Goal: Browse casually: Explore the website without a specific task or goal

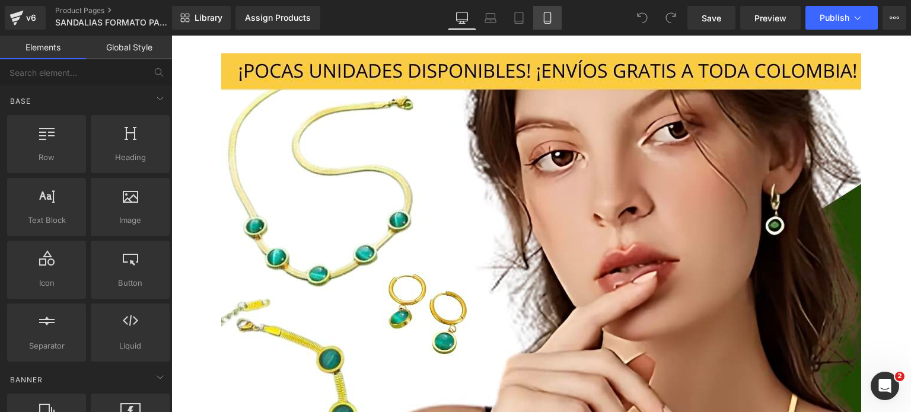
click at [540, 17] on link "Mobile" at bounding box center [547, 18] width 28 height 24
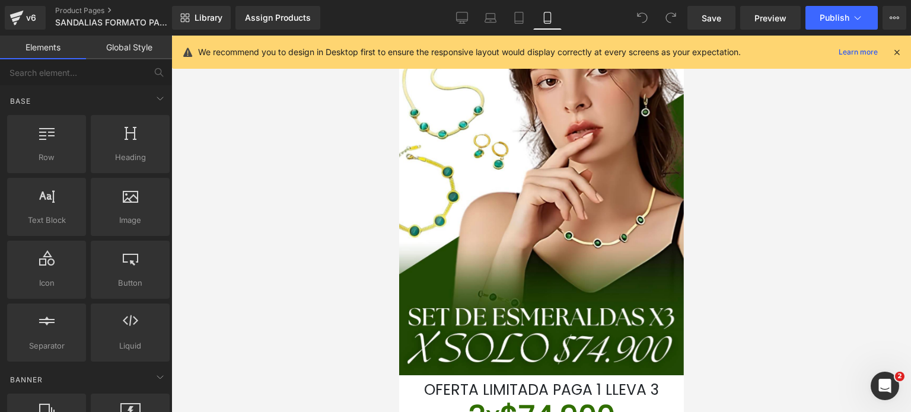
click at [893, 54] on icon at bounding box center [896, 52] width 11 height 11
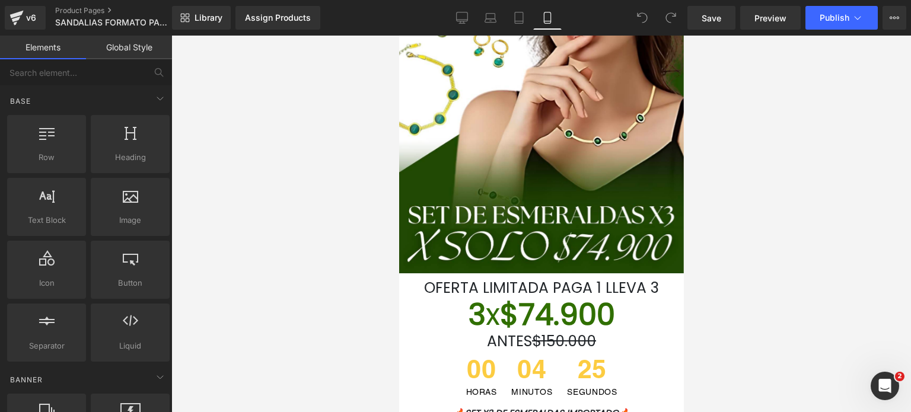
scroll to position [148, 0]
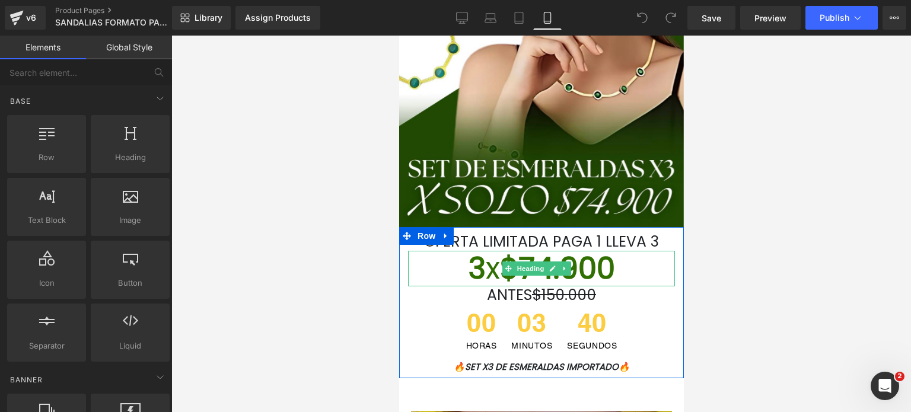
click at [604, 273] on font "3 x $74.900" at bounding box center [541, 268] width 147 height 42
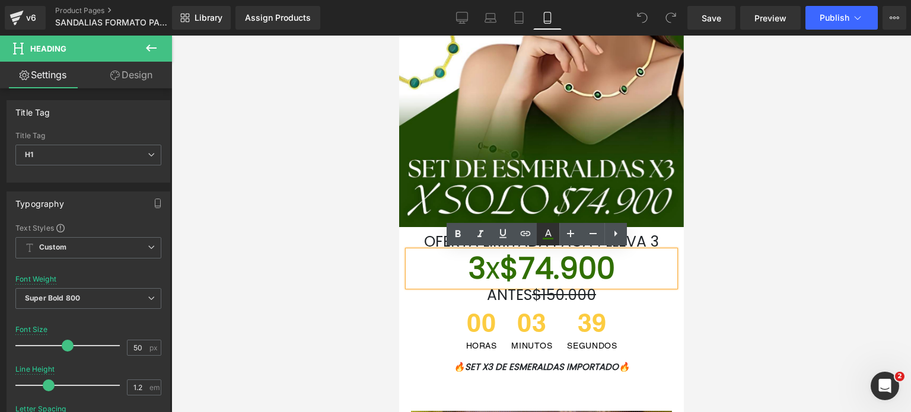
click at [547, 234] on icon at bounding box center [548, 234] width 14 height 14
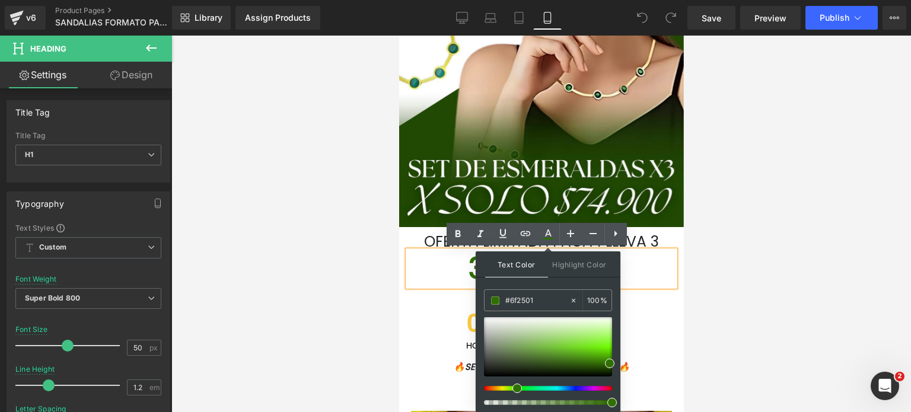
click at [486, 389] on div at bounding box center [543, 388] width 128 height 5
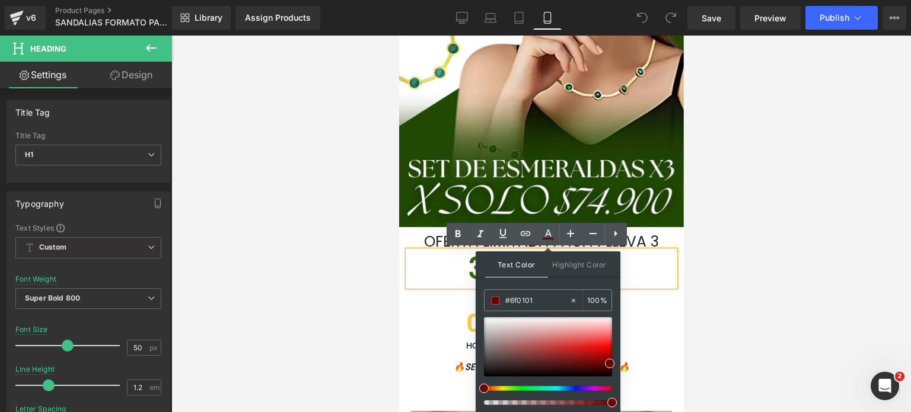
drag, startPoint x: 489, startPoint y: 387, endPoint x: 477, endPoint y: 387, distance: 11.9
click at [477, 387] on div "Text Color Highlight Color rgba(111, 1, 1, 1) #6f0101 100 % none 0 %" at bounding box center [548, 331] width 145 height 161
click at [610, 348] on div at bounding box center [548, 346] width 128 height 59
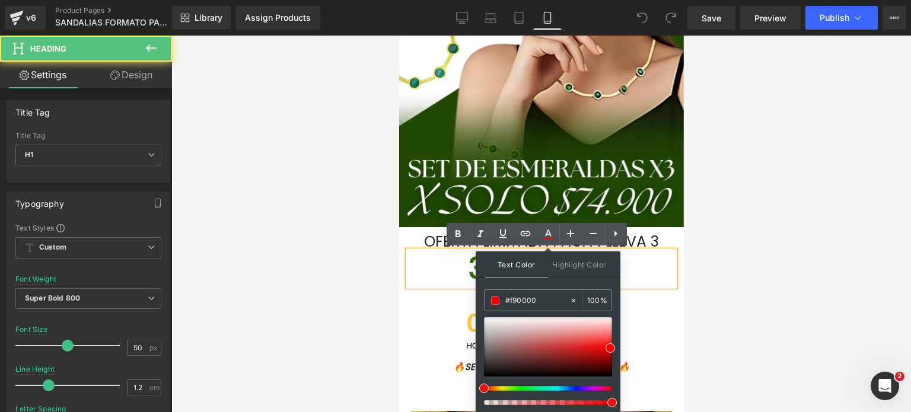
click at [659, 286] on h1 "3 x $74.900" at bounding box center [540, 269] width 267 height 36
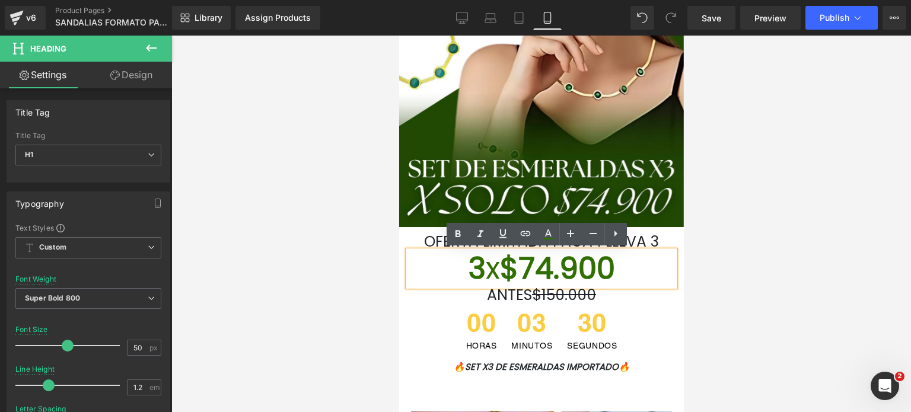
drag, startPoint x: 646, startPoint y: 268, endPoint x: 441, endPoint y: 260, distance: 205.4
click at [441, 260] on h1 "3 x $74.900" at bounding box center [540, 269] width 267 height 36
click at [550, 237] on icon at bounding box center [548, 234] width 14 height 14
type input "#306f01"
type input "100"
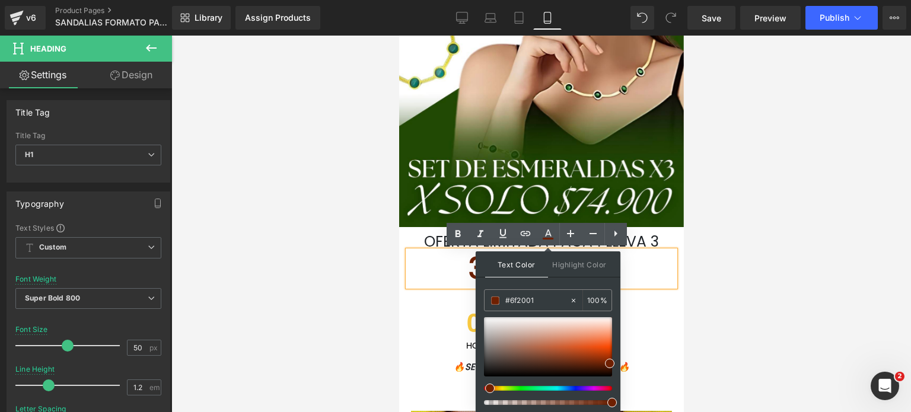
click at [485, 390] on div at bounding box center [543, 388] width 128 height 5
click at [615, 361] on div "Text Color Highlight Color rgba(111, 32, 1, 1) #6f2001 100 % none 0 %" at bounding box center [548, 331] width 145 height 161
type input "#bb3500"
drag, startPoint x: 610, startPoint y: 361, endPoint x: 610, endPoint y: 352, distance: 8.9
click at [610, 352] on span at bounding box center [610, 354] width 9 height 9
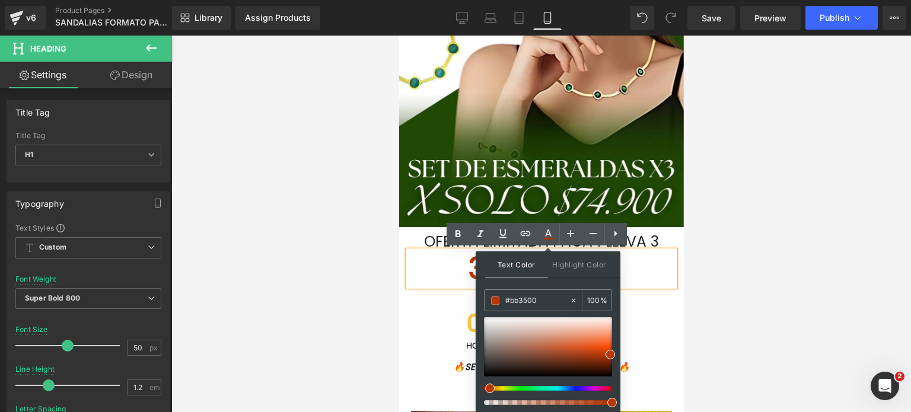
click at [719, 300] on div at bounding box center [541, 224] width 740 height 377
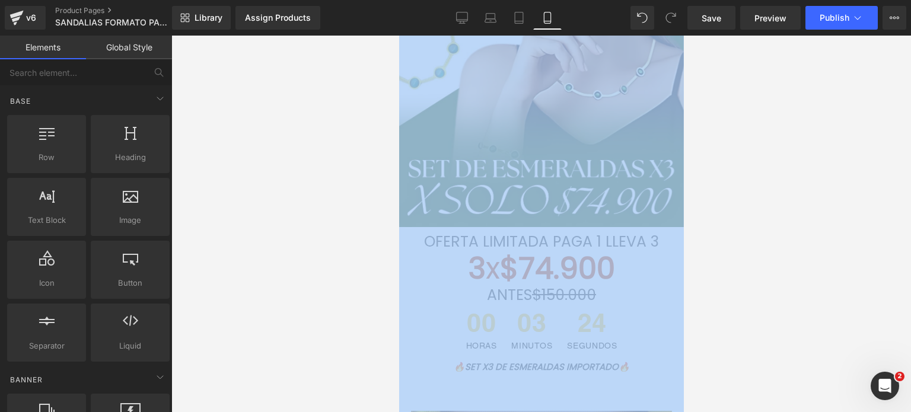
click at [719, 300] on div at bounding box center [541, 224] width 740 height 377
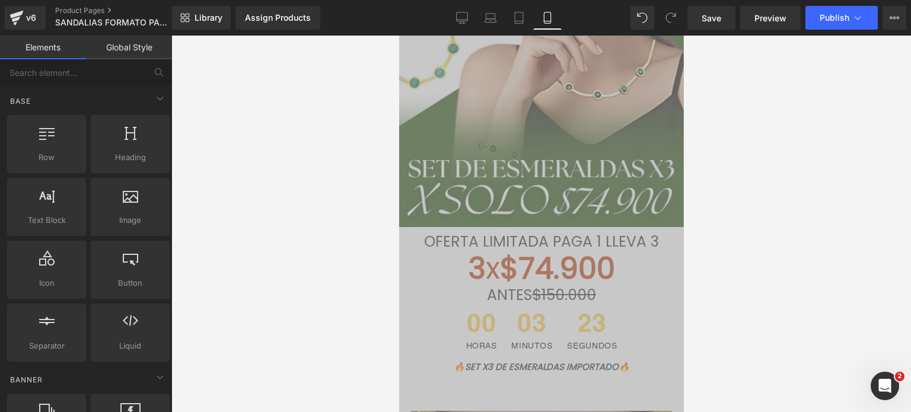
click at [597, 281] on font "3 x $74.900" at bounding box center [541, 268] width 147 height 42
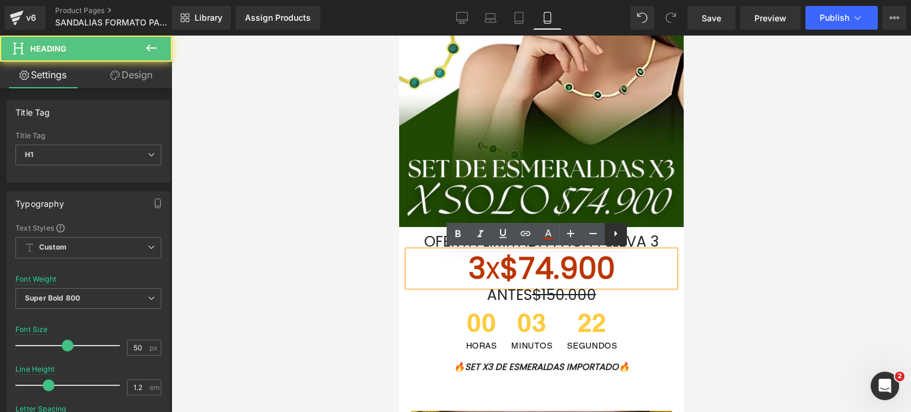
click at [603, 223] on ul "Text Color Highlight Color rgba(187, 53, 0, 1) #bb3500 100 % none 0 %" at bounding box center [537, 223] width 180 height 0
click at [614, 268] on font "3 x $74.900" at bounding box center [541, 268] width 147 height 42
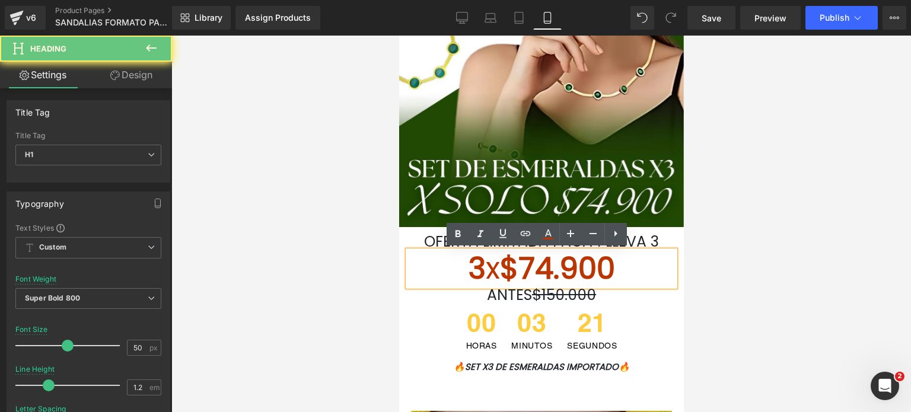
click at [614, 268] on font "3 x $74.900" at bounding box center [541, 268] width 147 height 42
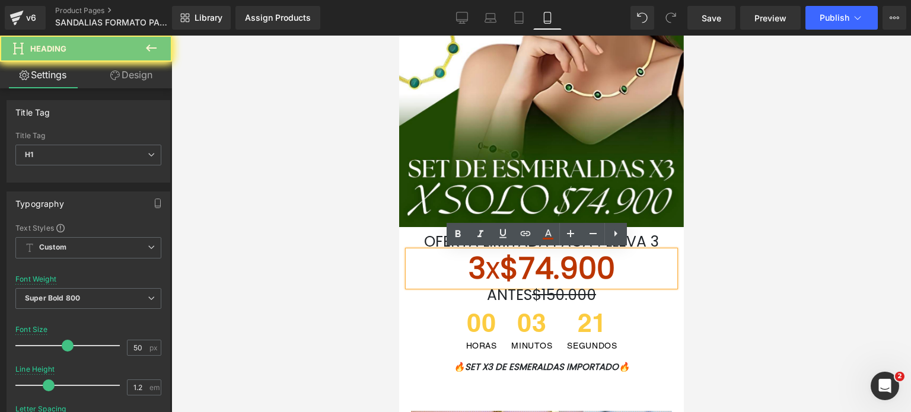
click at [614, 268] on font "3 x $74.900" at bounding box center [541, 268] width 147 height 42
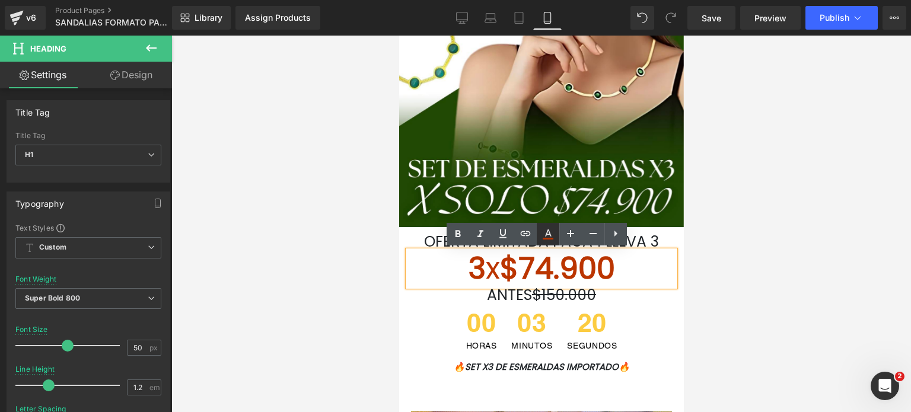
click at [549, 241] on icon at bounding box center [548, 234] width 14 height 14
type input "100"
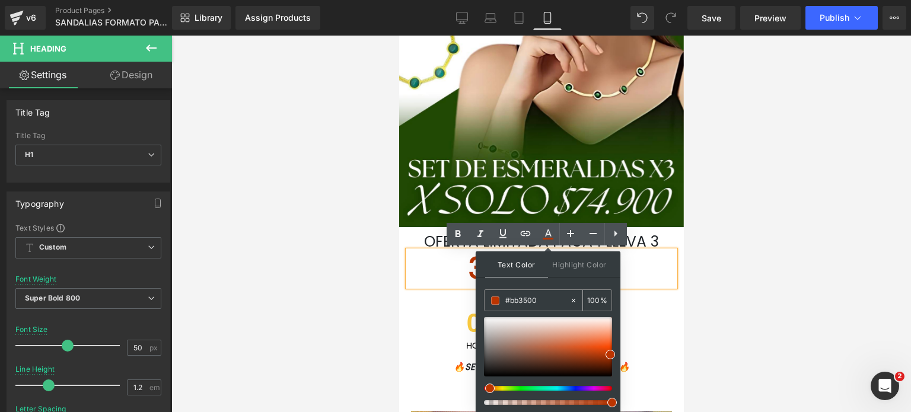
click at [549, 295] on input "#bb3500" at bounding box center [537, 300] width 64 height 13
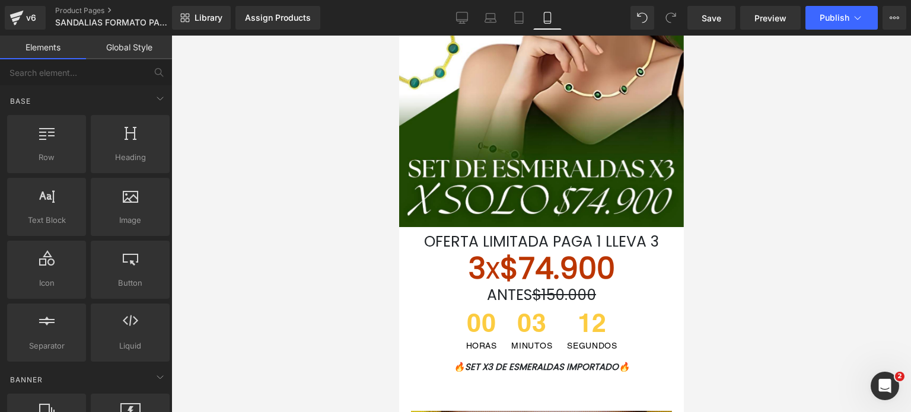
click at [708, 294] on div at bounding box center [541, 224] width 740 height 377
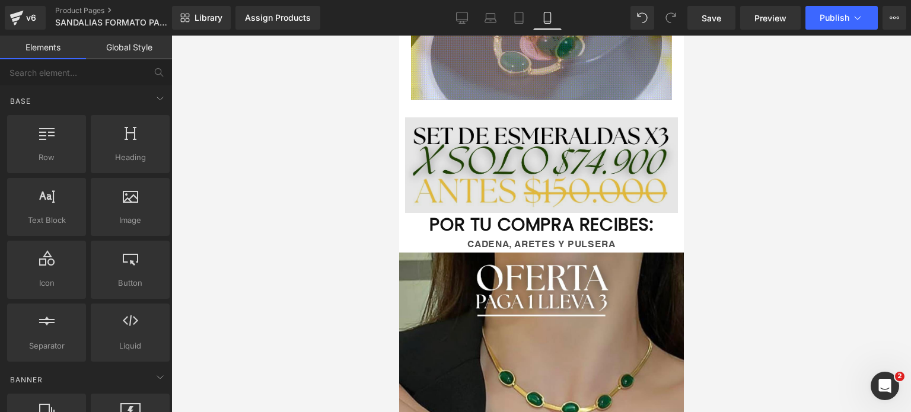
scroll to position [657, 0]
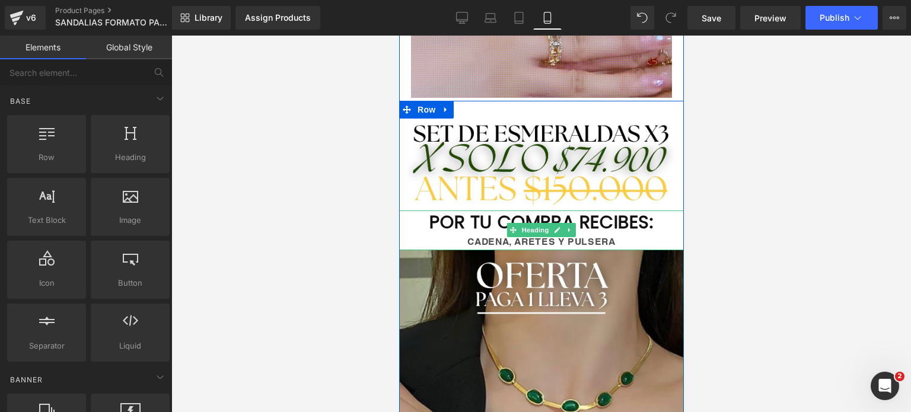
click at [610, 246] on span "CADENA, ARETES Y PULSERA" at bounding box center [541, 241] width 148 height 11
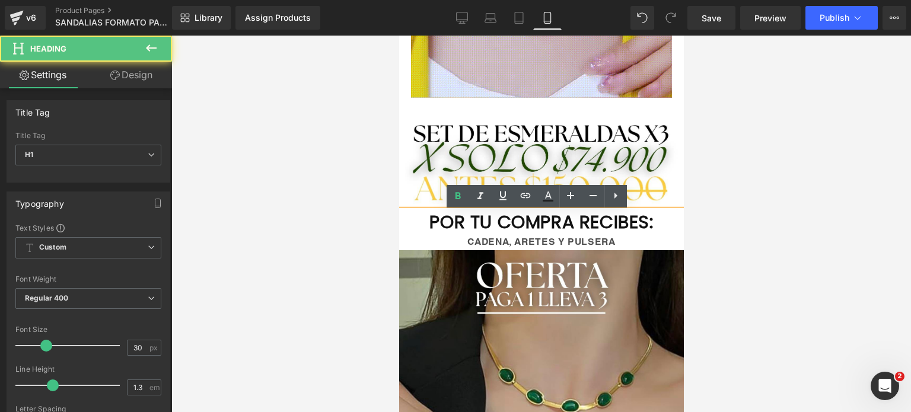
click at [610, 246] on span "CADENA, ARETES Y PULSERA" at bounding box center [541, 241] width 148 height 11
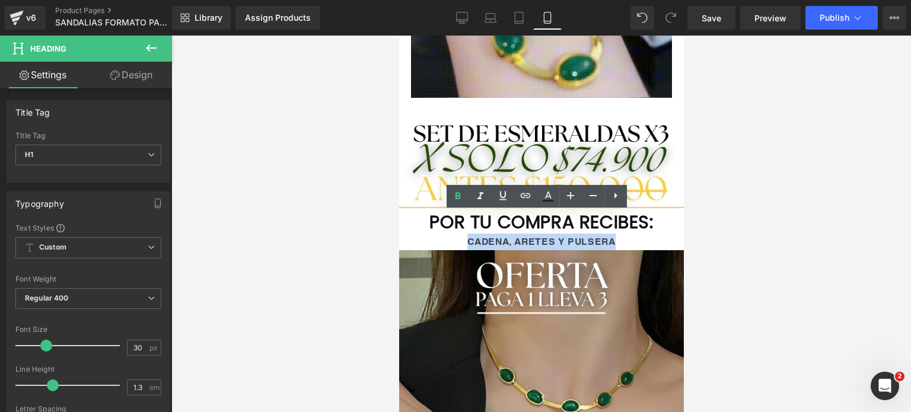
drag, startPoint x: 610, startPoint y: 246, endPoint x: 465, endPoint y: 246, distance: 144.7
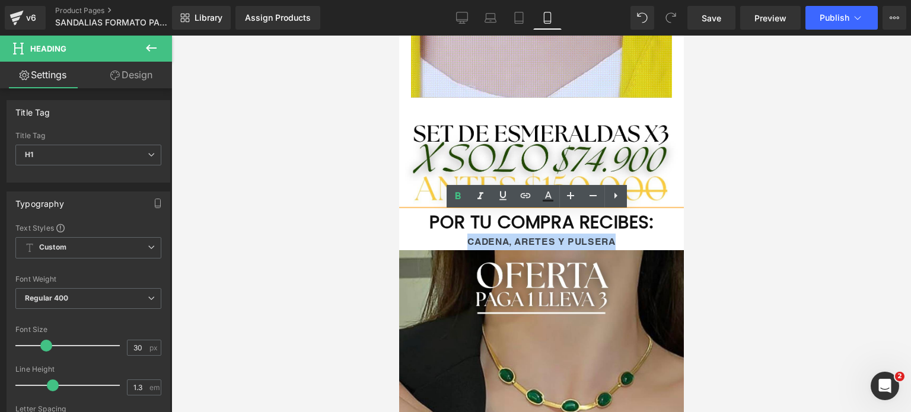
click at [467, 246] on span "CADENA, ARETES Y PULSERA" at bounding box center [541, 241] width 148 height 11
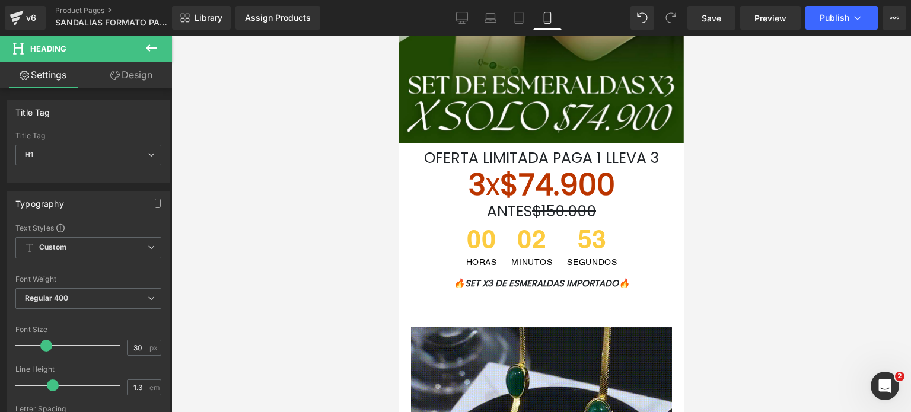
scroll to position [240, 0]
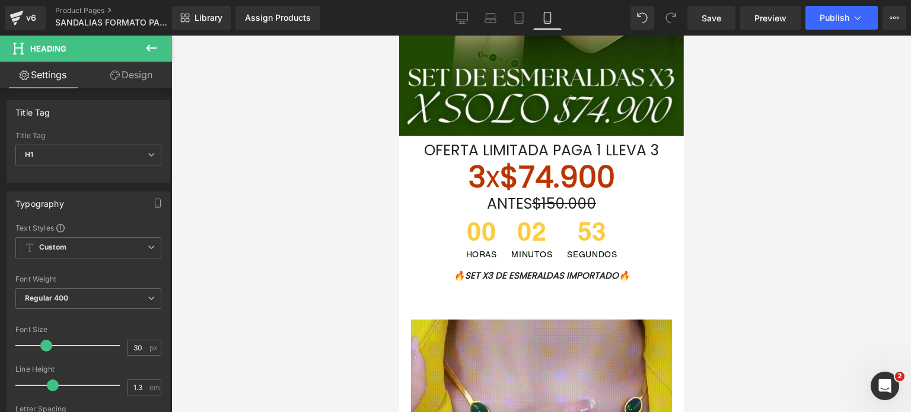
click at [575, 274] on font "🔥SET X3 DE ESMERALDAS IMPORTADO🔥" at bounding box center [541, 275] width 176 height 12
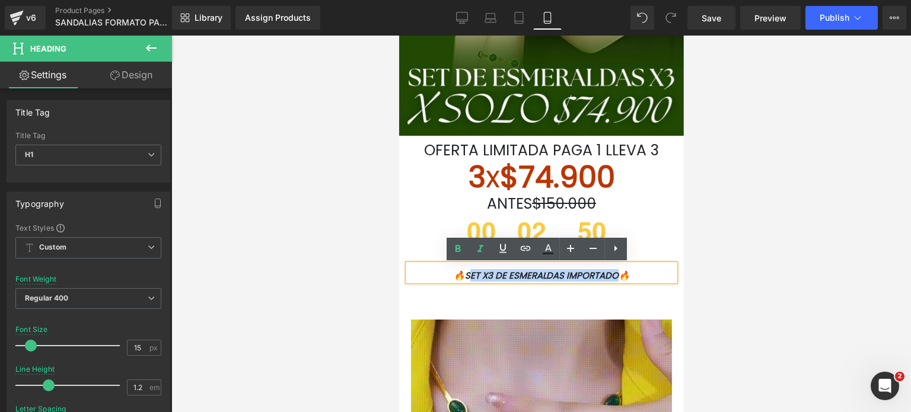
drag, startPoint x: 620, startPoint y: 275, endPoint x: 459, endPoint y: 273, distance: 160.8
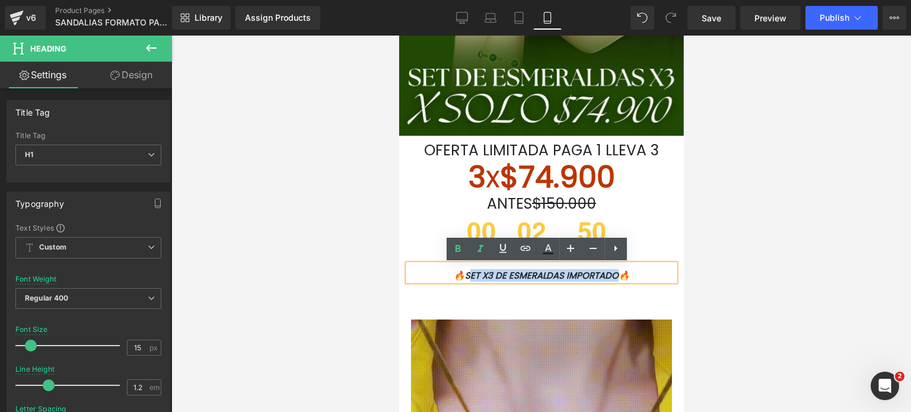
click at [459, 273] on font "🔥SET X3 DE ESMERALDAS IMPORTADO🔥" at bounding box center [541, 275] width 176 height 12
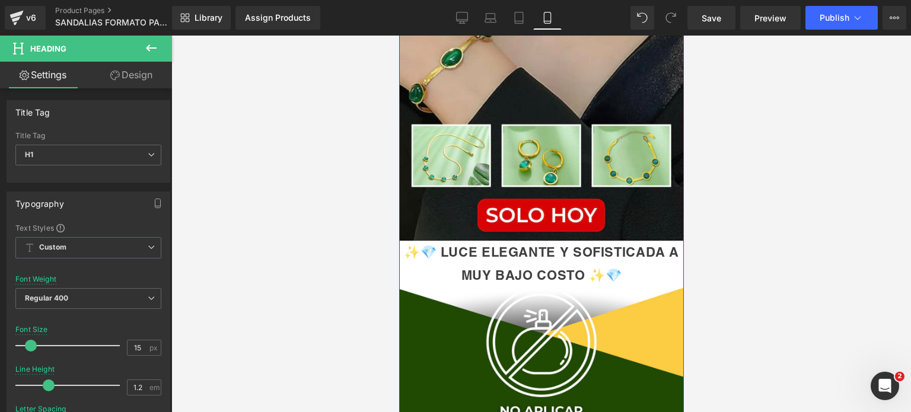
scroll to position [1126, 0]
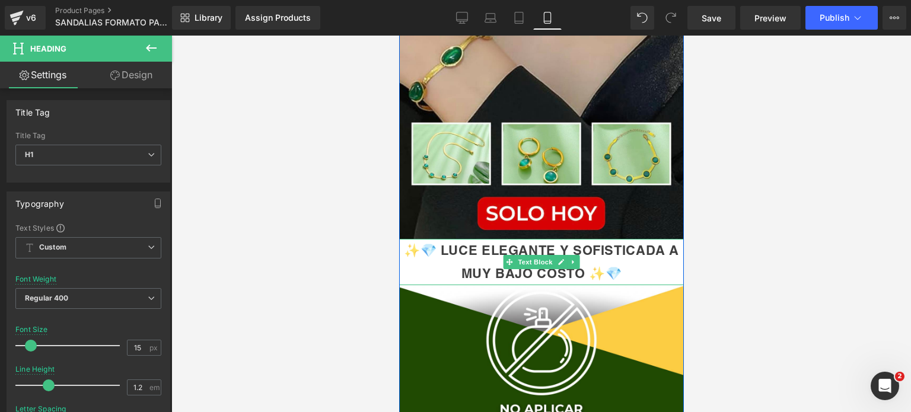
click at [578, 272] on div "✨💎 LUCE ELEGANTE Y SOFISTICADA A MUY BAJO COSTO ✨💎" at bounding box center [541, 262] width 285 height 46
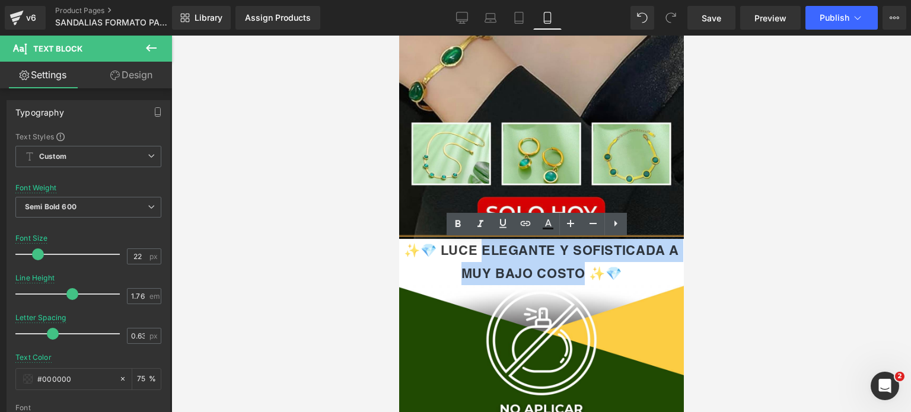
drag, startPoint x: 578, startPoint y: 272, endPoint x: 480, endPoint y: 251, distance: 100.0
click at [480, 251] on div "✨💎 LUCE ELEGANTE Y SOFISTICADA A MUY BAJO COSTO ✨💎" at bounding box center [541, 262] width 285 height 46
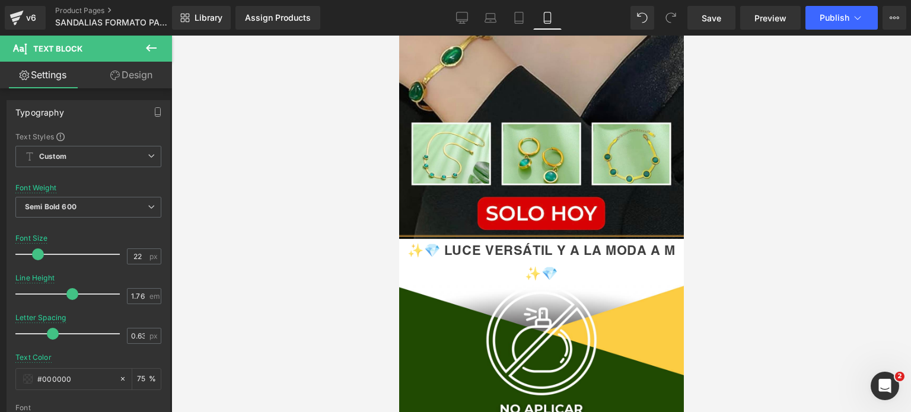
scroll to position [0, 2]
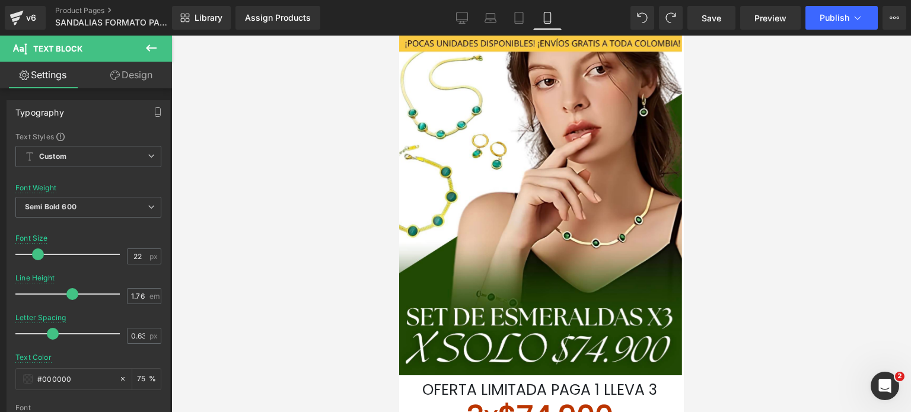
scroll to position [2422, 0]
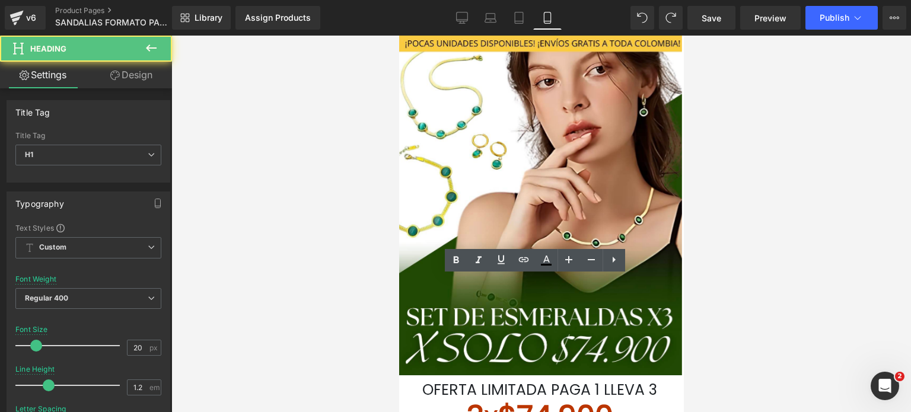
drag, startPoint x: 612, startPoint y: 344, endPoint x: 522, endPoint y: 350, distance: 90.4
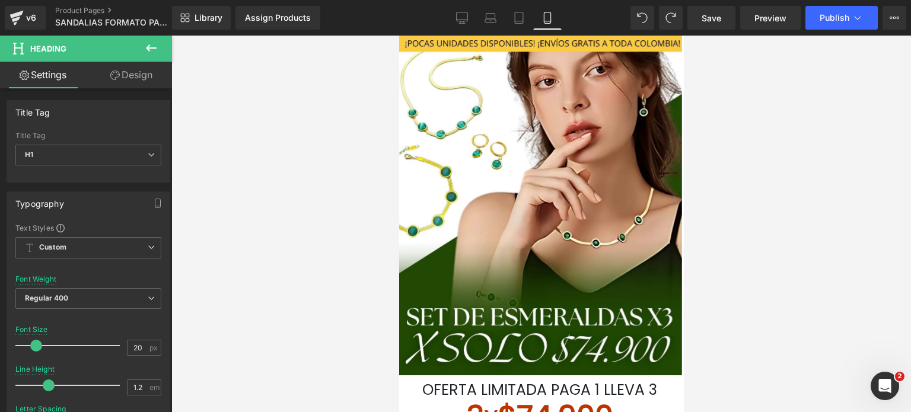
scroll to position [2953, 0]
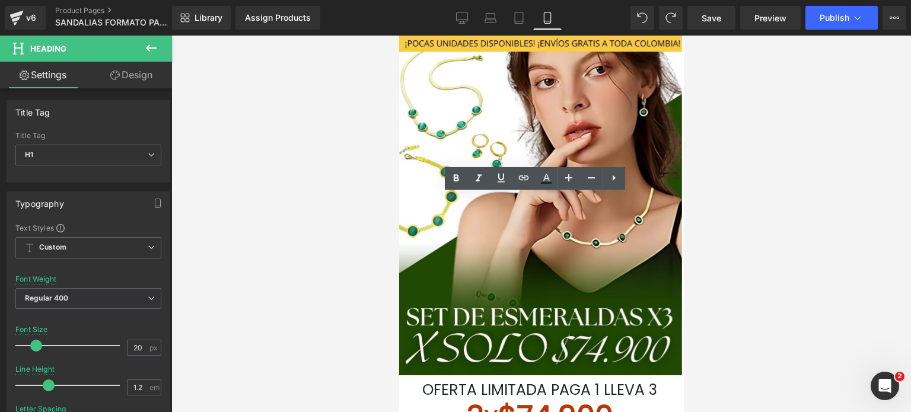
drag, startPoint x: 632, startPoint y: 215, endPoint x: 558, endPoint y: 220, distance: 74.3
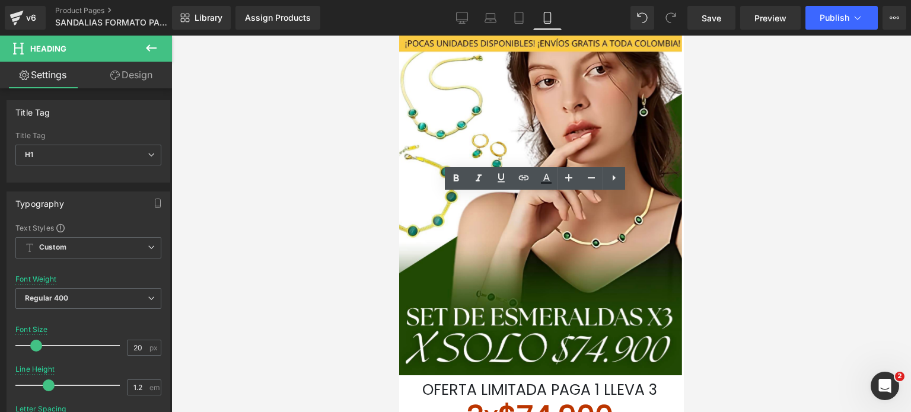
drag, startPoint x: 616, startPoint y: 262, endPoint x: 478, endPoint y: 259, distance: 137.7
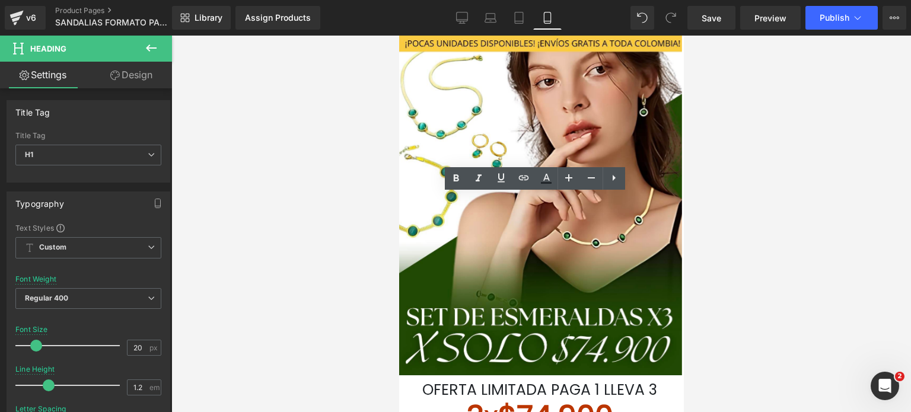
drag, startPoint x: 639, startPoint y: 294, endPoint x: 454, endPoint y: 288, distance: 185.1
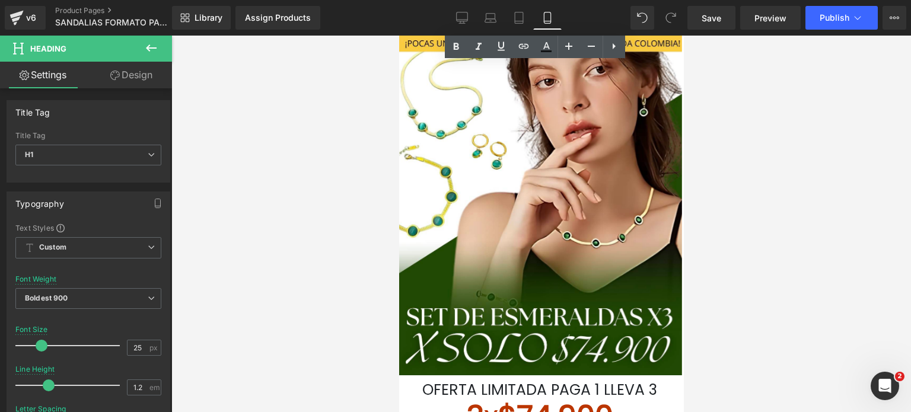
scroll to position [3431, 0]
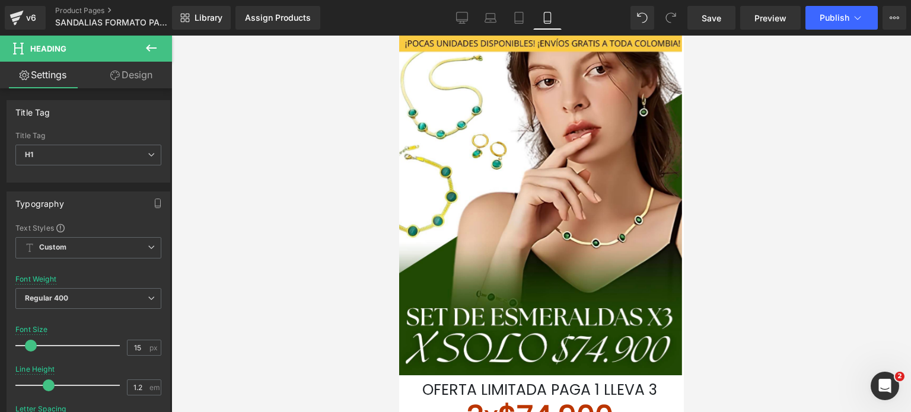
scroll to position [4096, 0]
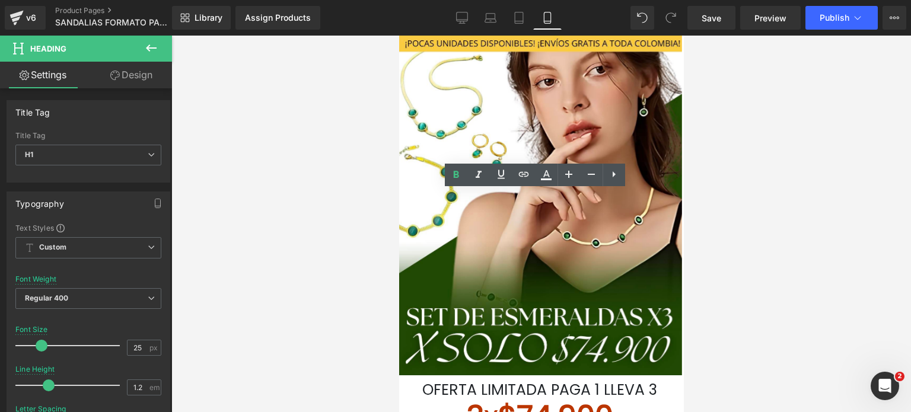
drag, startPoint x: 625, startPoint y: 313, endPoint x: 448, endPoint y: 251, distance: 186.5
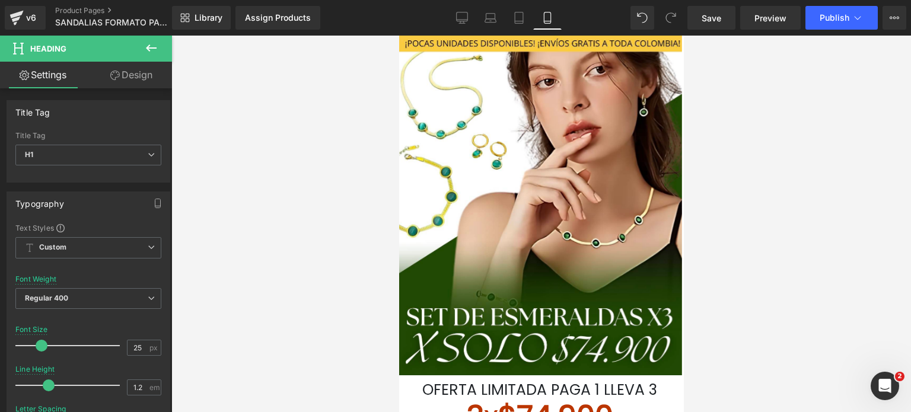
scroll to position [4719, 0]
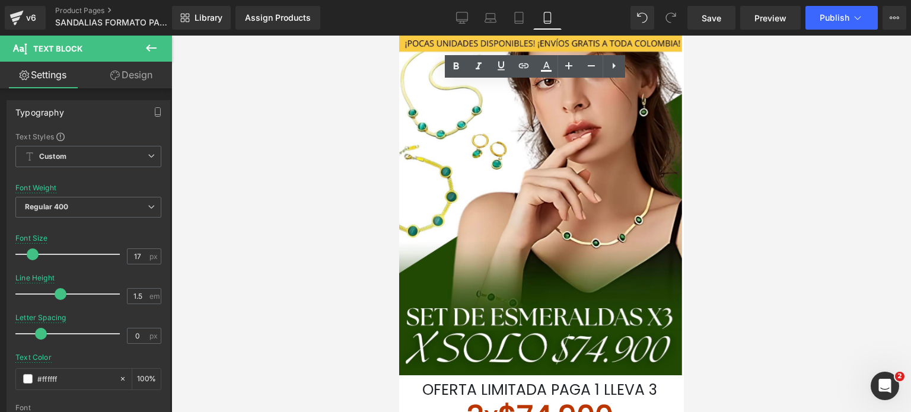
drag, startPoint x: 585, startPoint y: 365, endPoint x: 441, endPoint y: 109, distance: 294.5
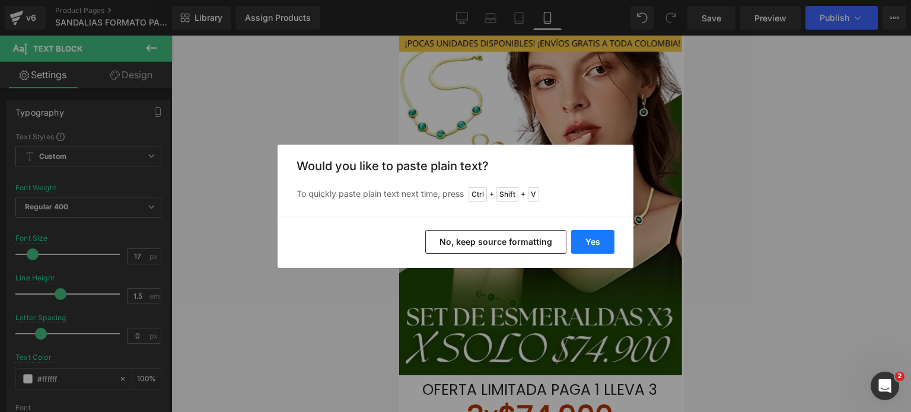
click at [598, 244] on button "Yes" at bounding box center [592, 242] width 43 height 24
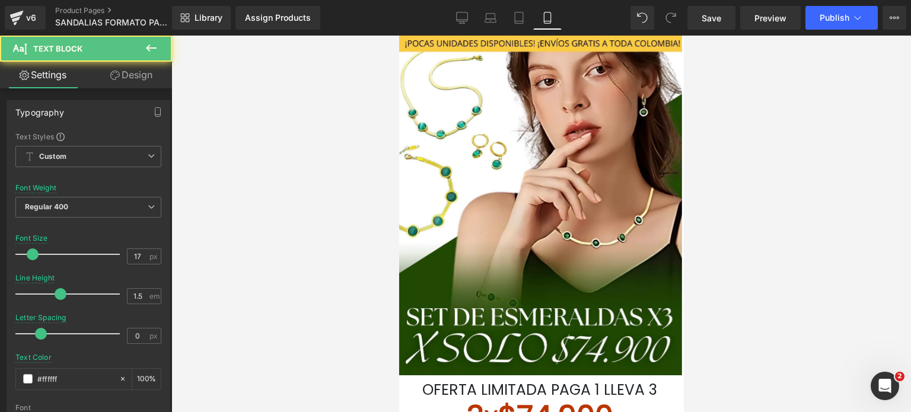
drag, startPoint x: 460, startPoint y: 103, endPoint x: 452, endPoint y: 103, distance: 8.3
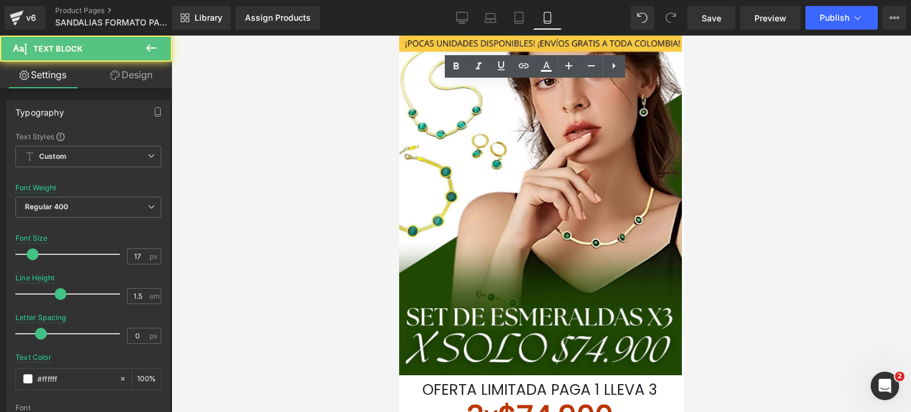
copy font "✅"
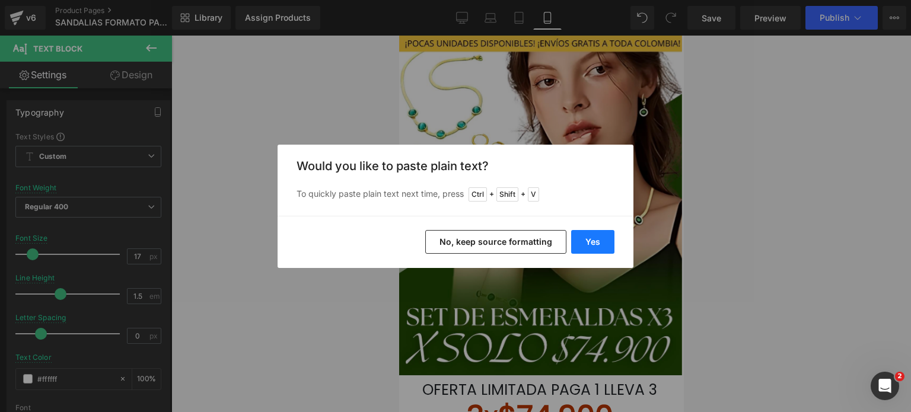
click at [586, 237] on button "Yes" at bounding box center [592, 242] width 43 height 24
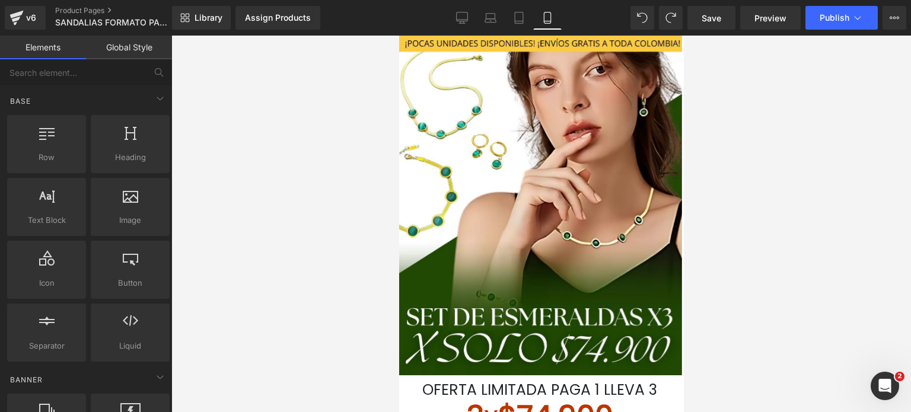
click at [735, 187] on div at bounding box center [541, 224] width 740 height 377
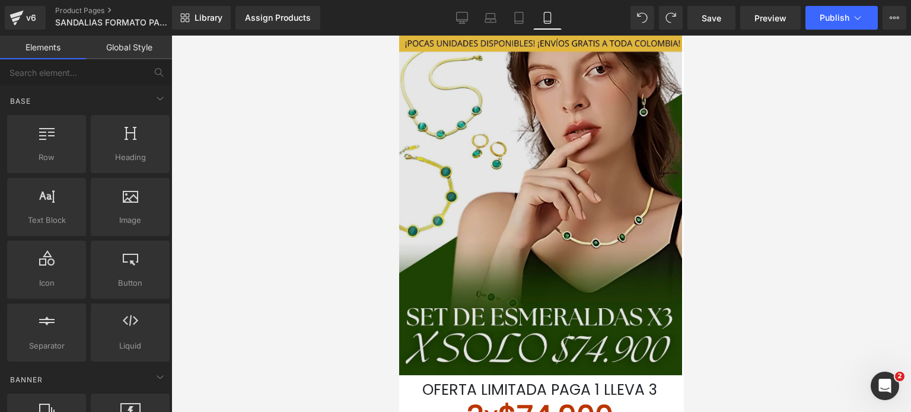
scroll to position [308, 0]
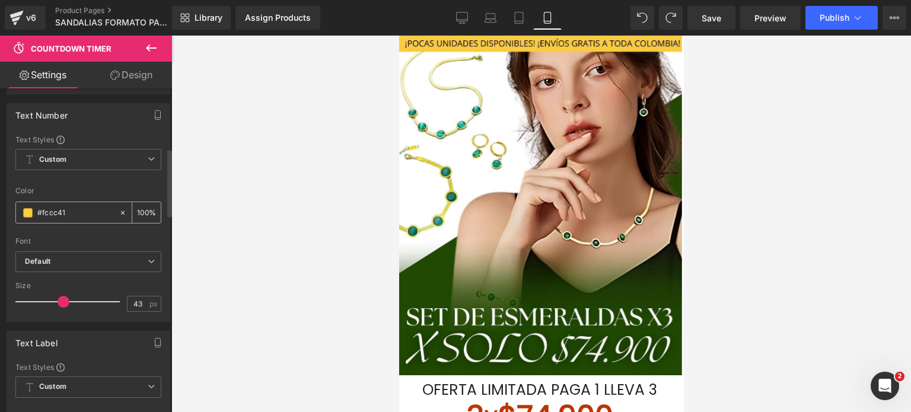
scroll to position [0, 0]
